Goal: Information Seeking & Learning: Learn about a topic

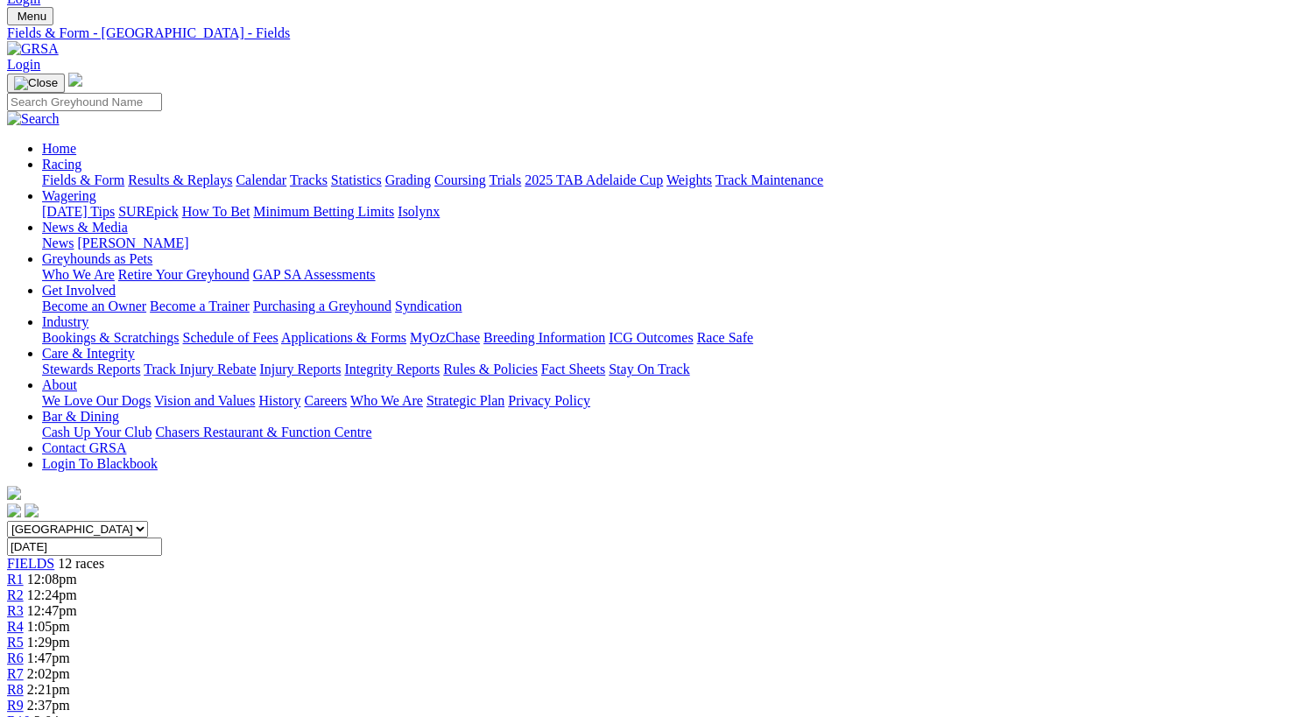
scroll to position [34, 0]
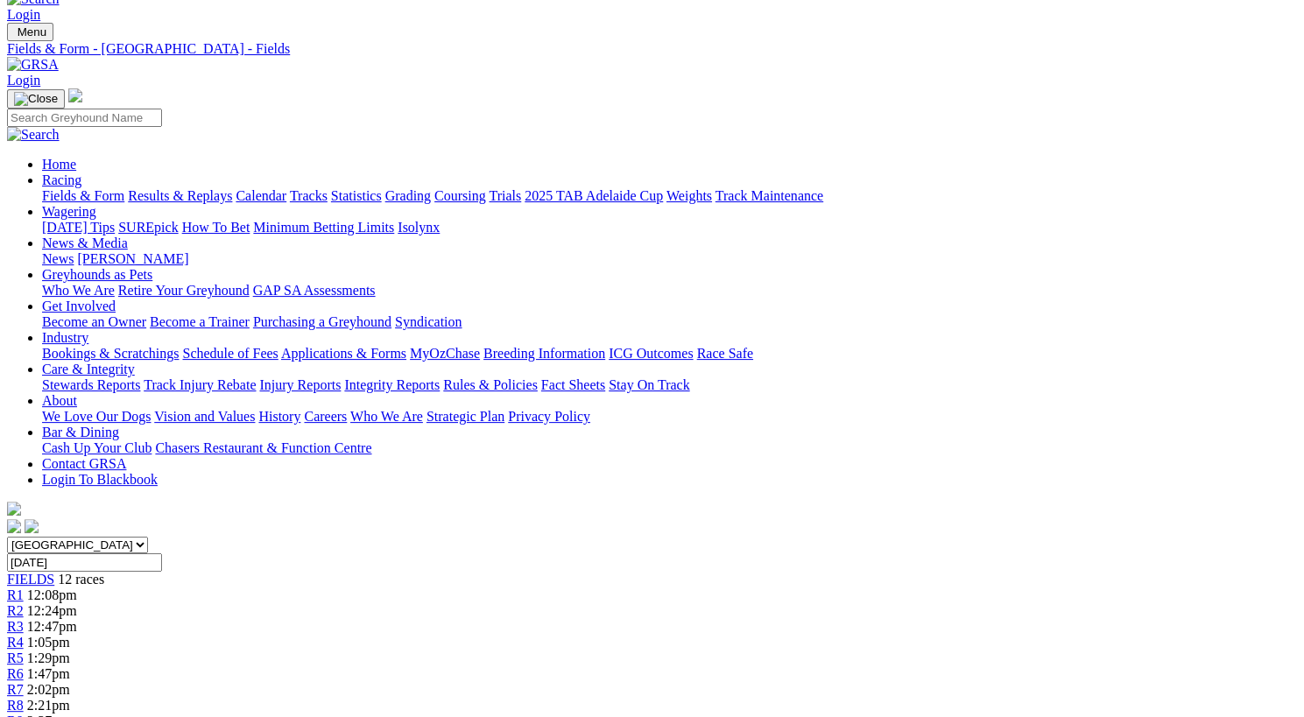
click at [70, 666] on span "1:47pm" at bounding box center [48, 673] width 43 height 15
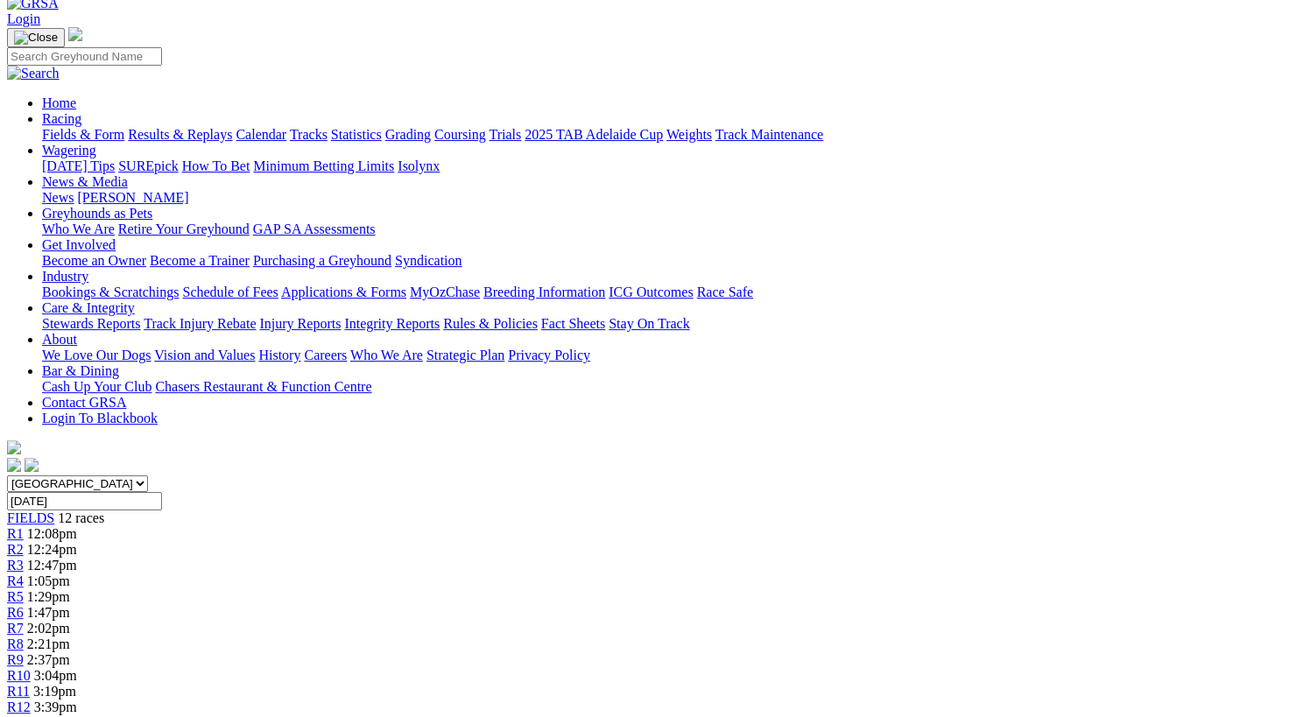
scroll to position [64, 0]
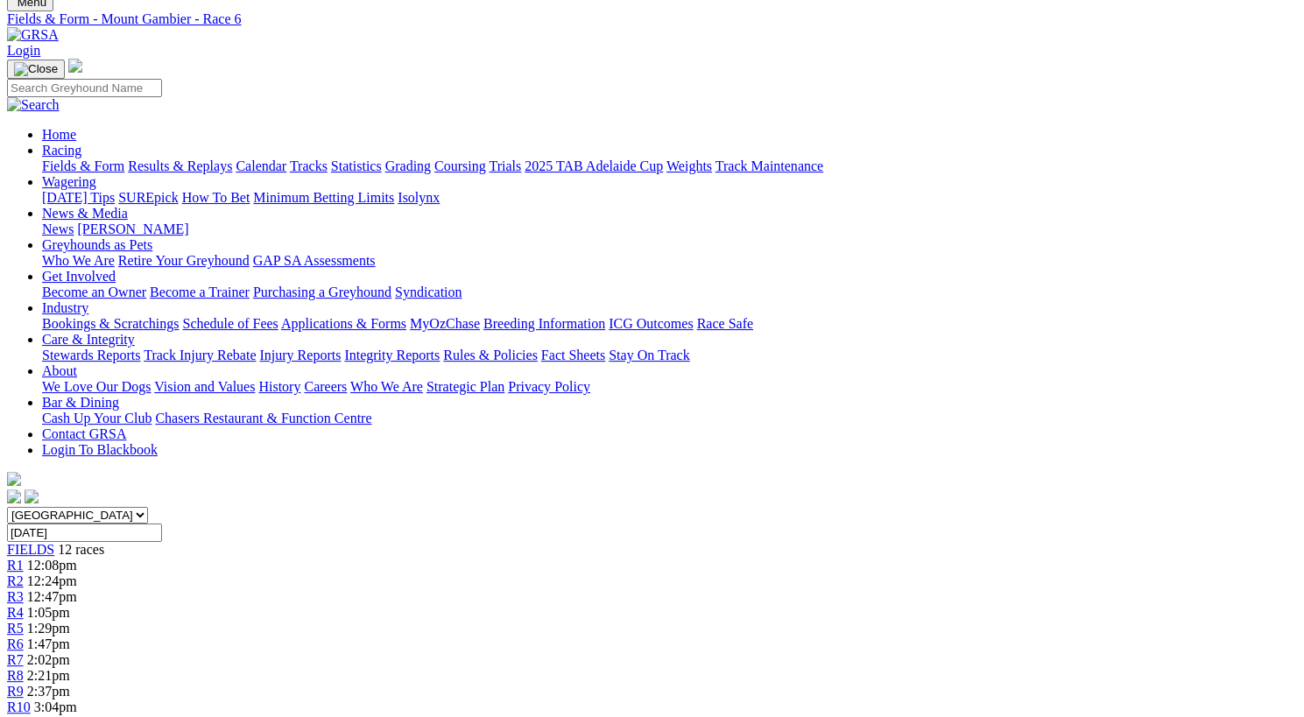
click at [24, 684] on span "R9" at bounding box center [15, 691] width 17 height 15
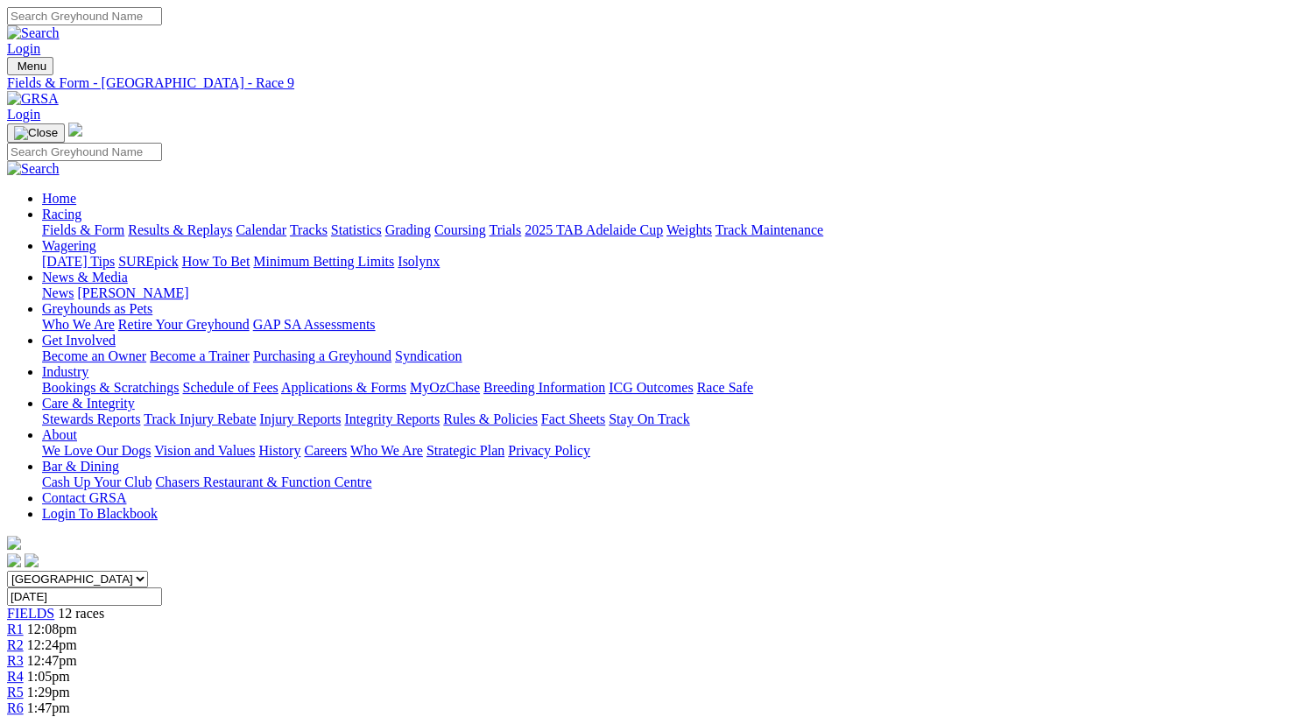
click at [54, 606] on span "FIELDS" at bounding box center [30, 613] width 47 height 15
click at [24, 716] on span "R7" at bounding box center [15, 723] width 17 height 15
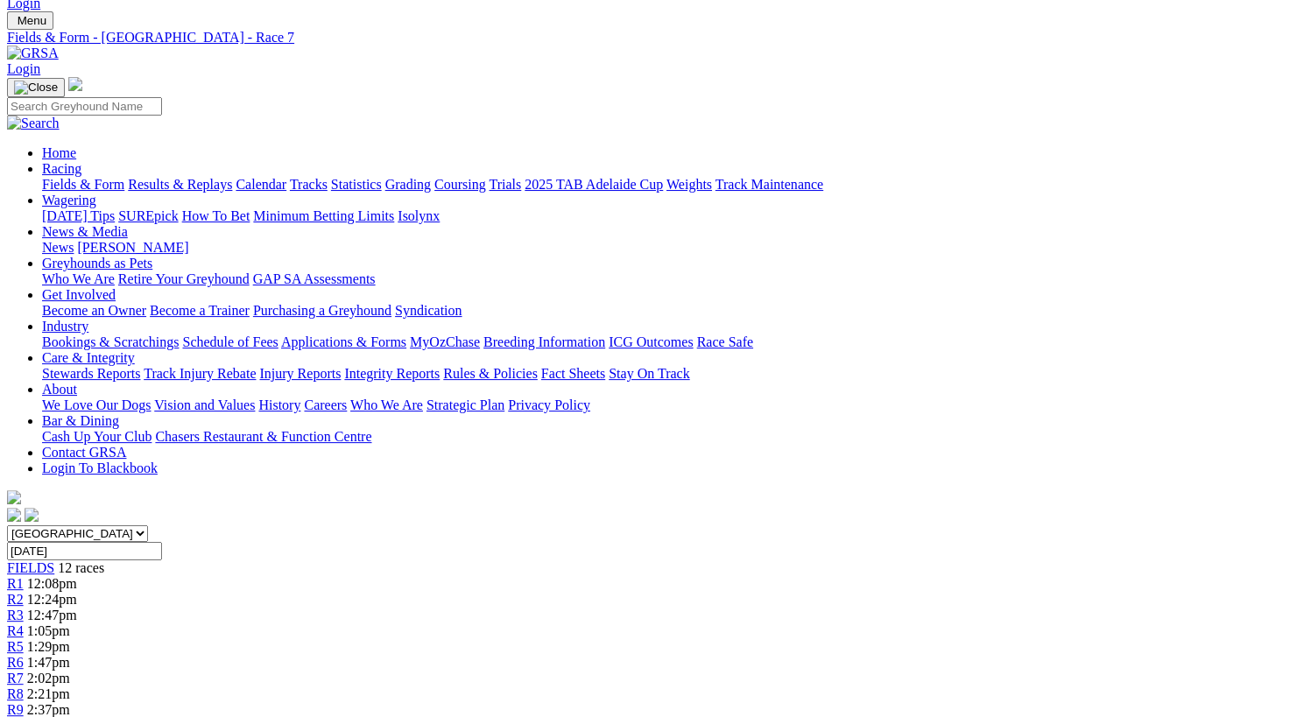
scroll to position [44, 0]
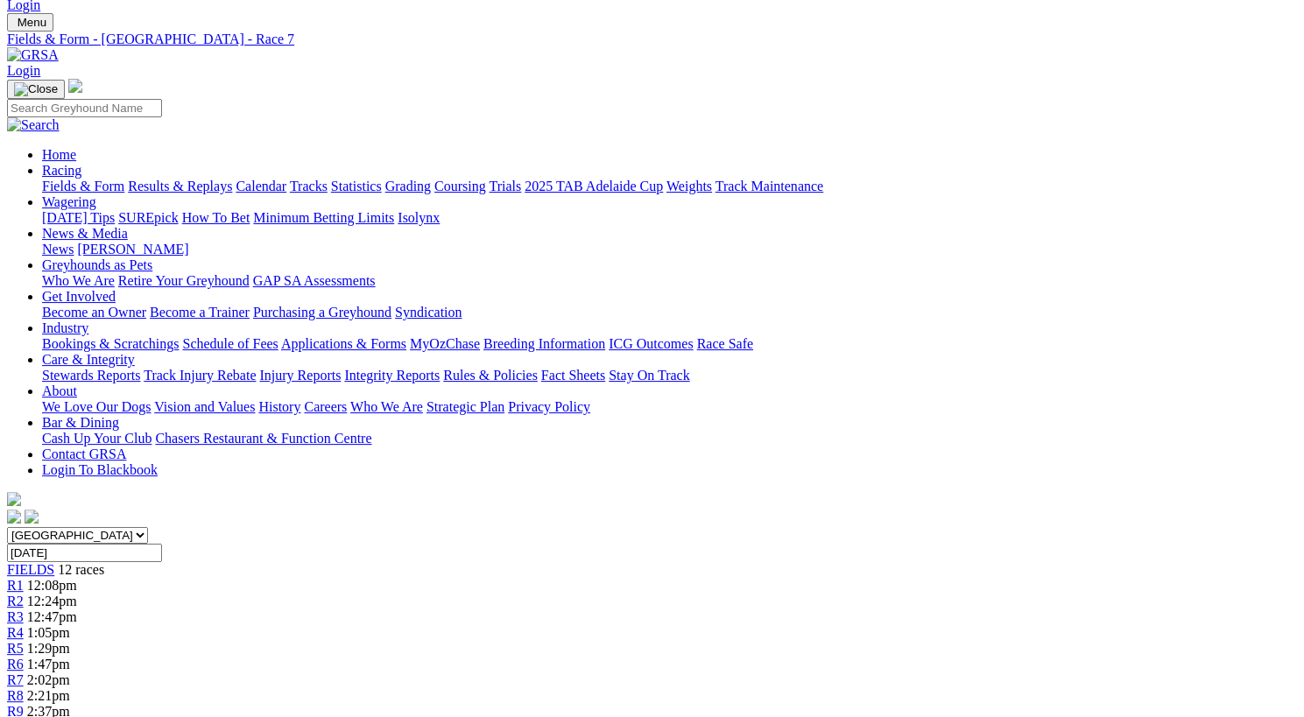
click at [159, 562] on div "FIELDS 12 races" at bounding box center [652, 570] width 1290 height 16
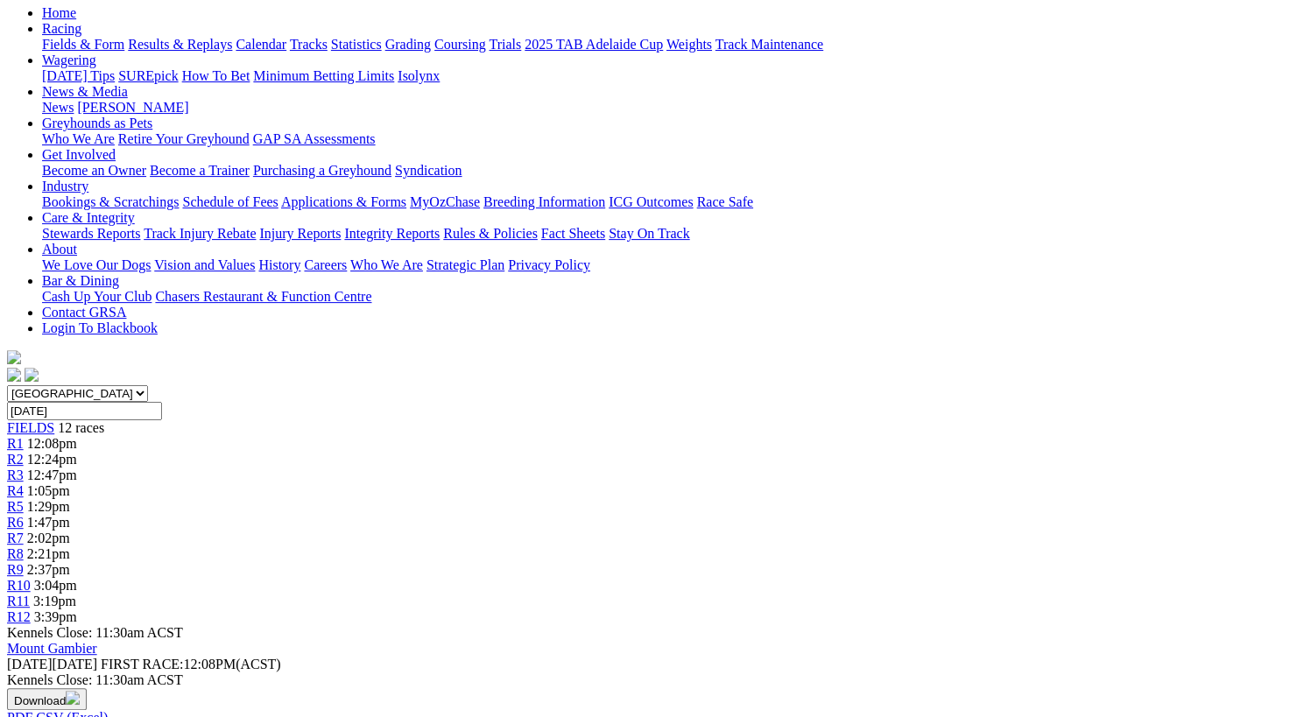
scroll to position [186, 0]
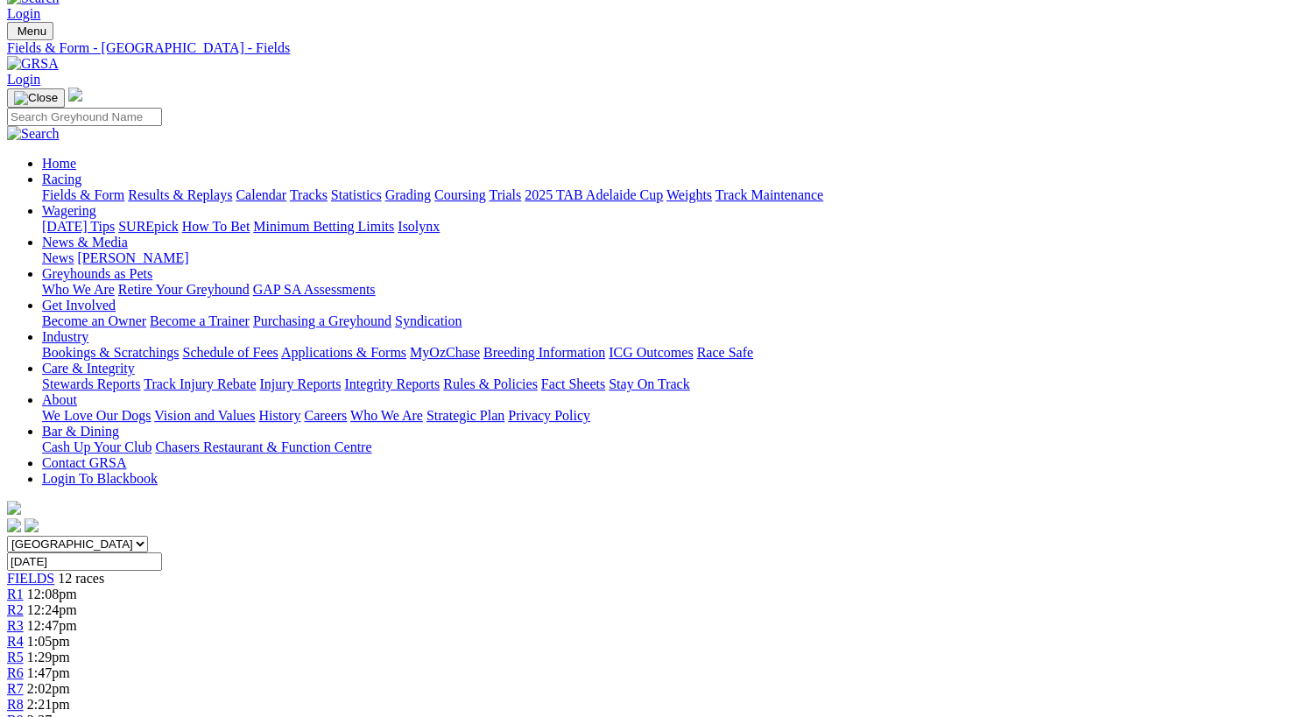
scroll to position [33, 0]
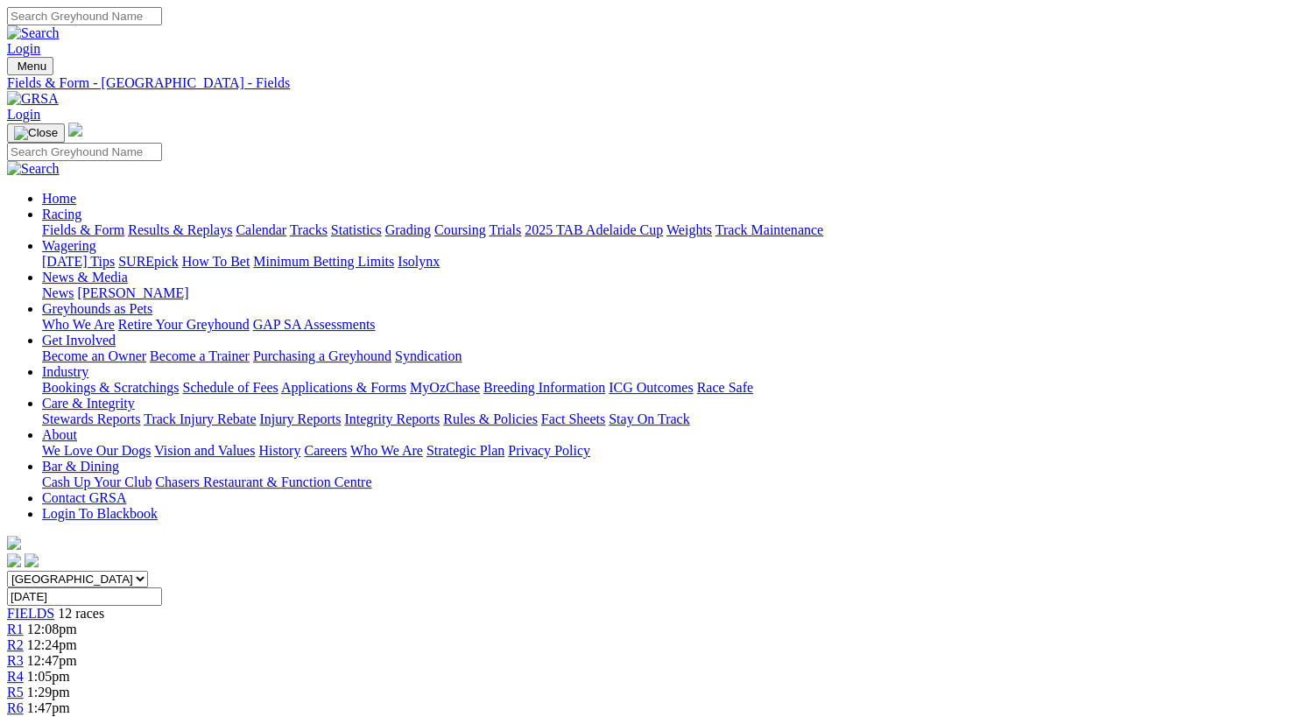
click at [104, 606] on span "12 races" at bounding box center [81, 613] width 46 height 15
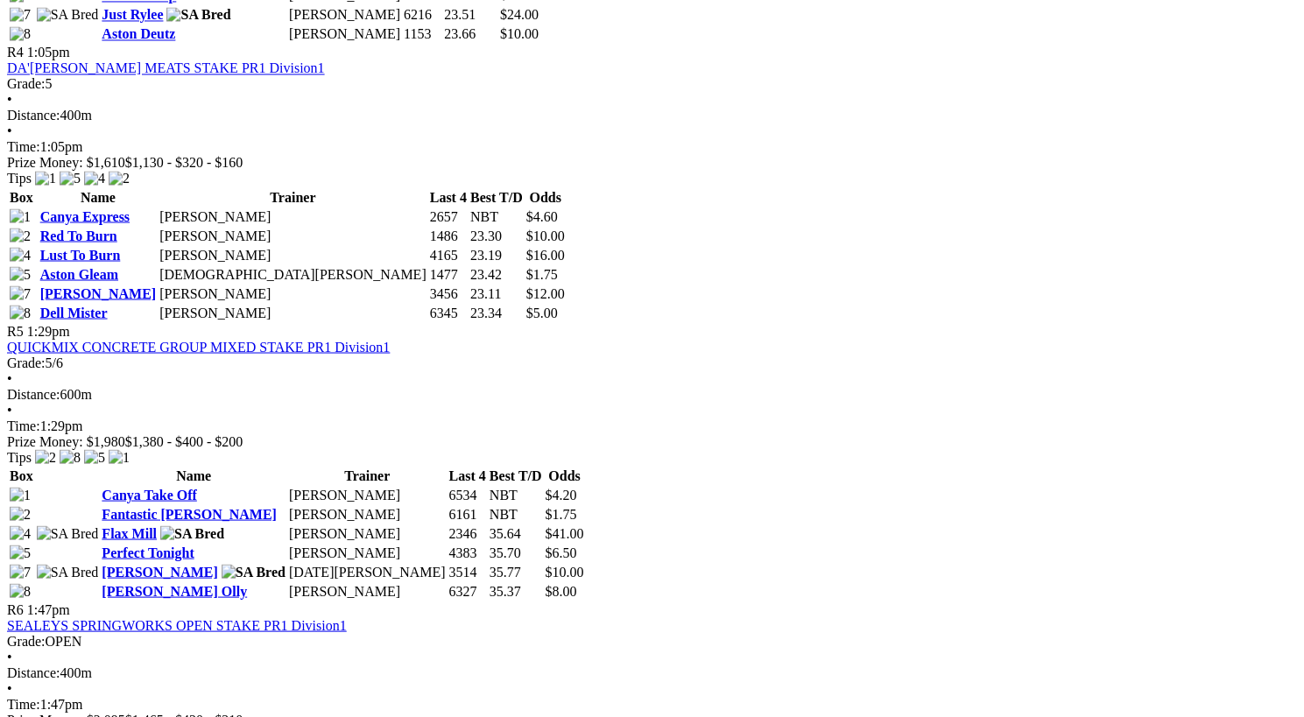
scroll to position [1742, 0]
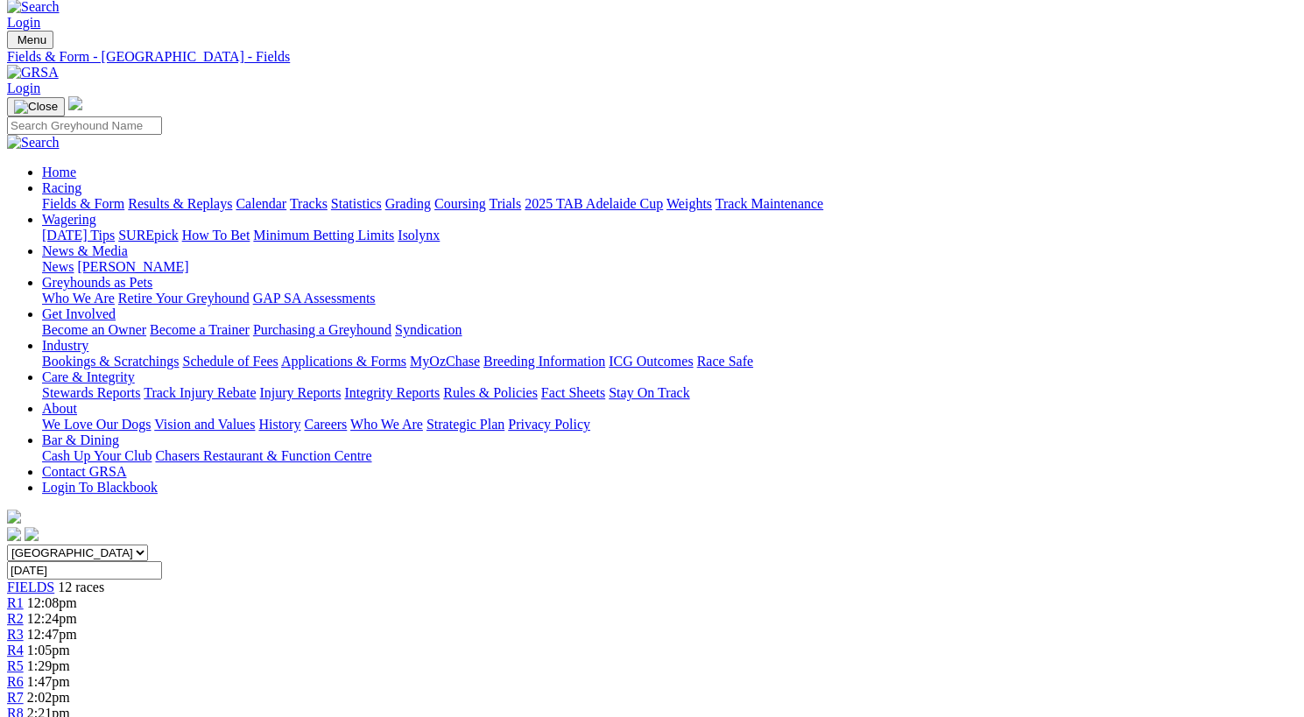
scroll to position [30, 0]
